Goal: Task Accomplishment & Management: Manage account settings

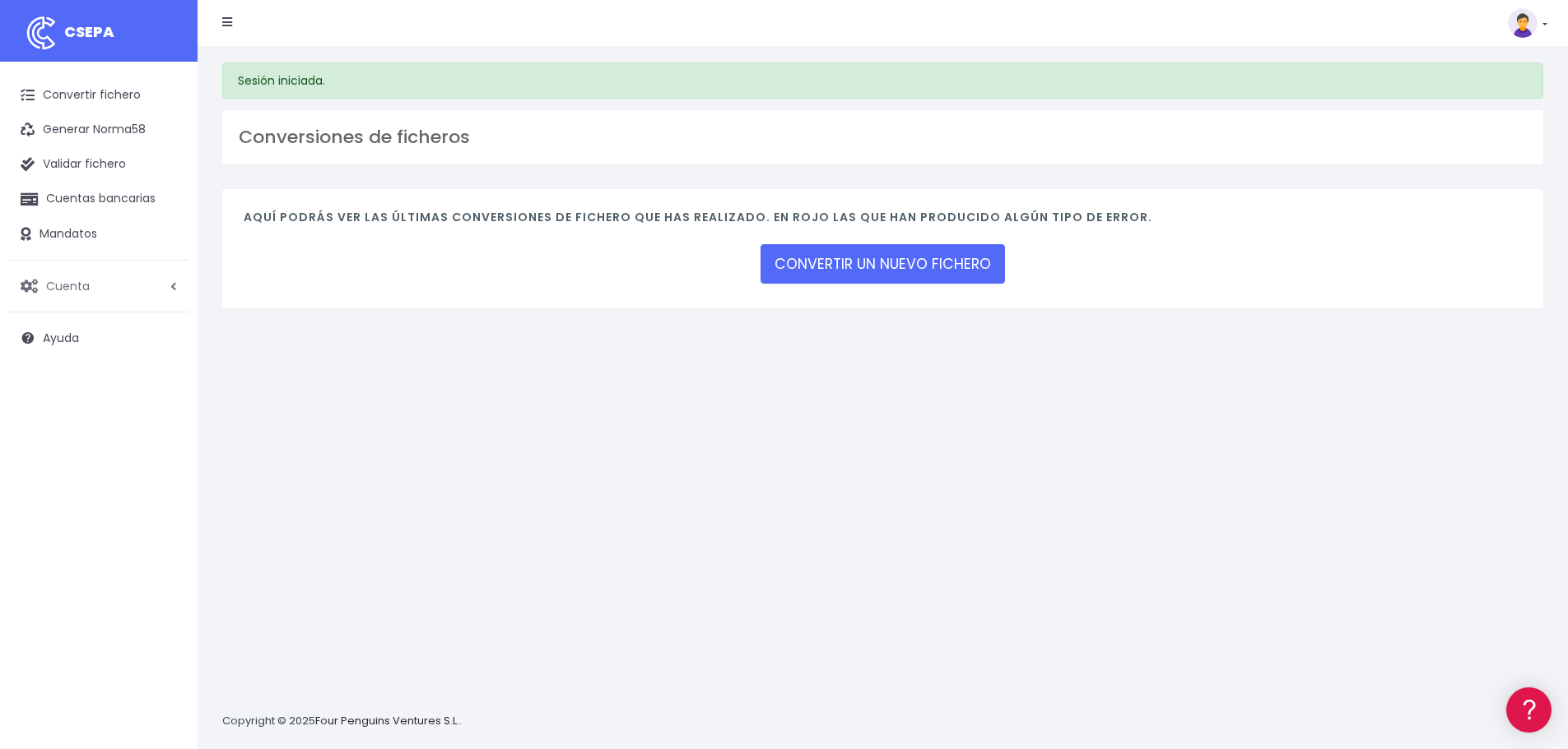
click at [77, 284] on span "Cuenta" at bounding box center [67, 285] width 43 height 17
click at [77, 383] on link "Facturación" at bounding box center [108, 385] width 163 height 30
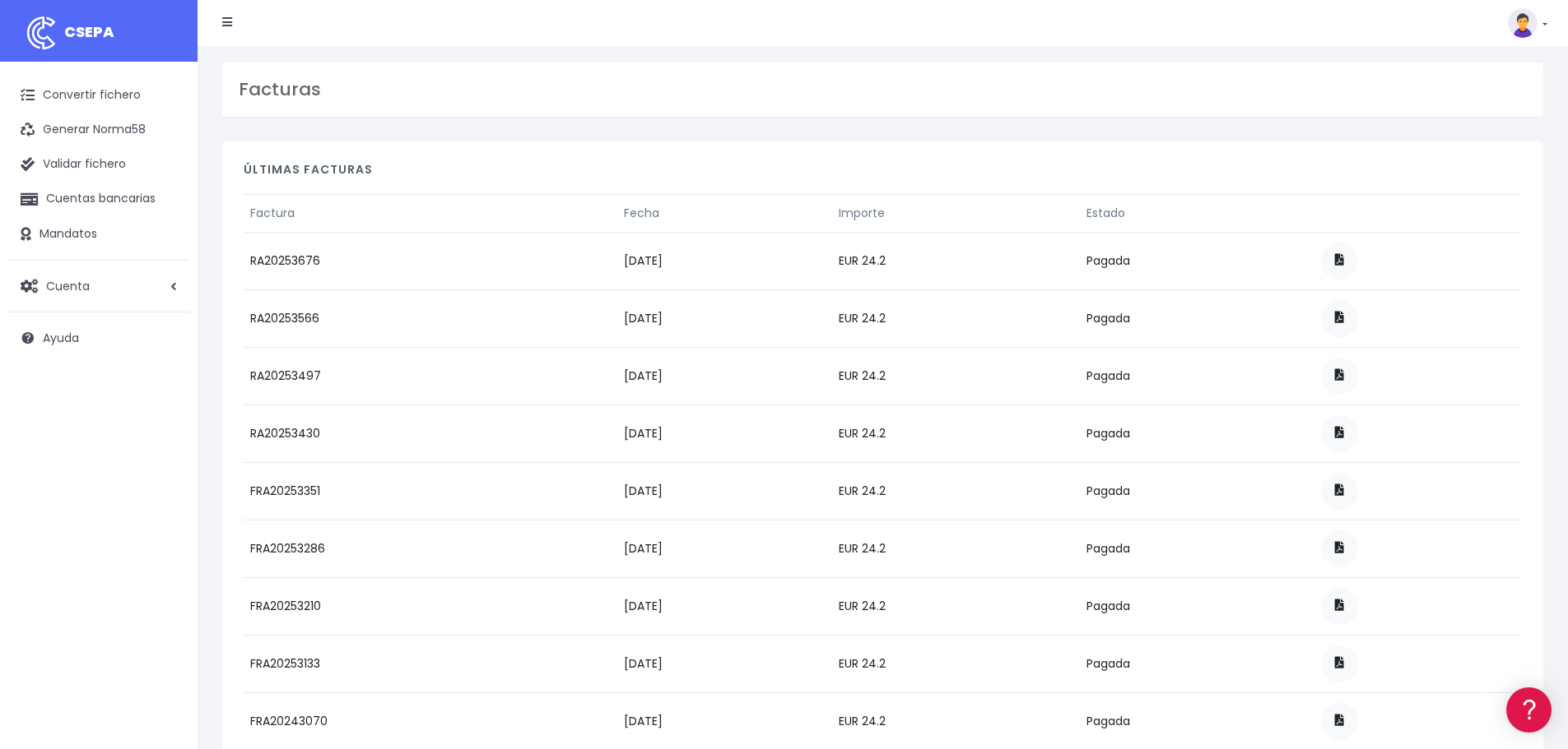
click at [1548, 22] on nav "CSEPA Suscripción Facturación API [GEOGRAPHIC_DATA] Salir" at bounding box center [883, 22] width 1371 height 46
click at [1544, 23] on link at bounding box center [1527, 23] width 39 height 30
click at [1458, 223] on link "Salir" at bounding box center [1490, 228] width 114 height 31
